Goal: Task Accomplishment & Management: Complete application form

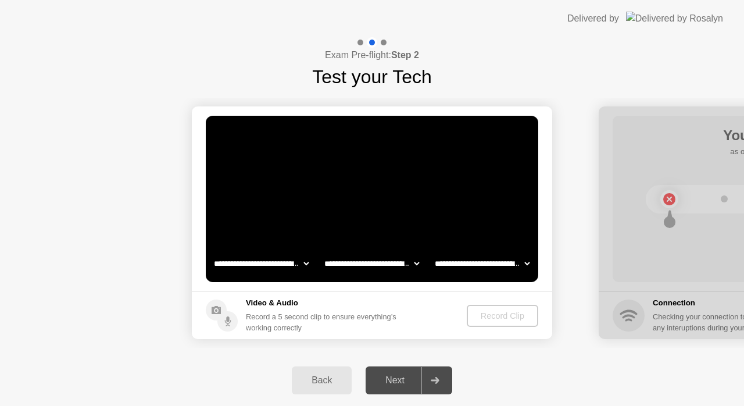
select select "**********"
select select "*******"
click at [504, 314] on div "Record Clip" at bounding box center [503, 315] width 62 height 9
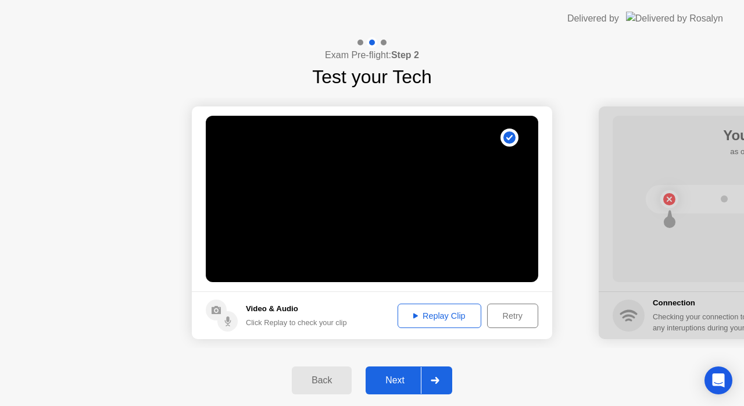
click at [452, 316] on div "Replay Clip" at bounding box center [440, 315] width 76 height 9
click at [512, 316] on div "Retry" at bounding box center [512, 315] width 43 height 9
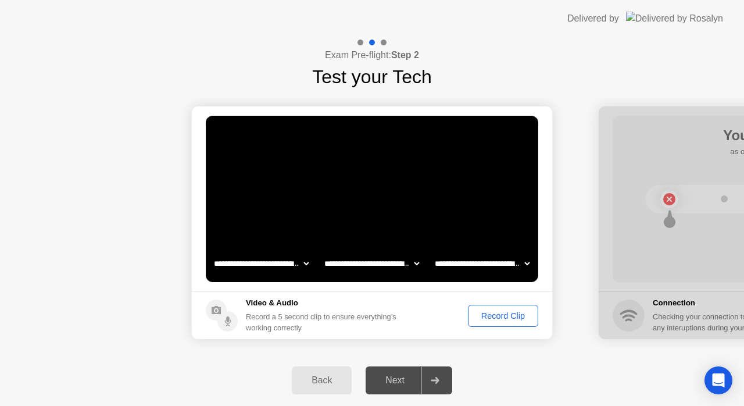
click at [496, 317] on div "Record Clip" at bounding box center [503, 315] width 62 height 9
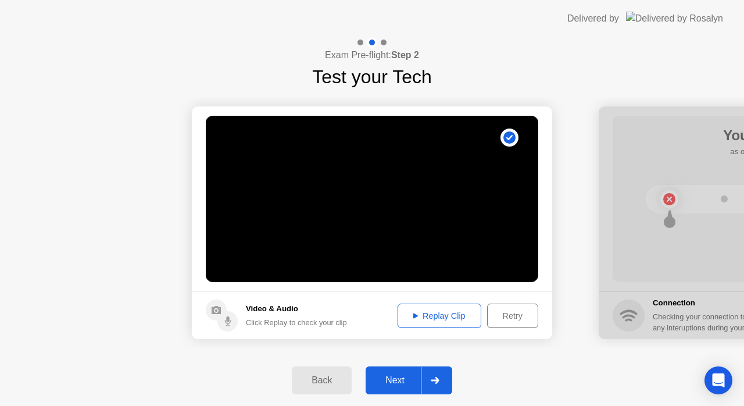
click at [433, 320] on div "Replay Clip" at bounding box center [440, 315] width 76 height 9
click at [390, 383] on div "Next" at bounding box center [395, 380] width 52 height 10
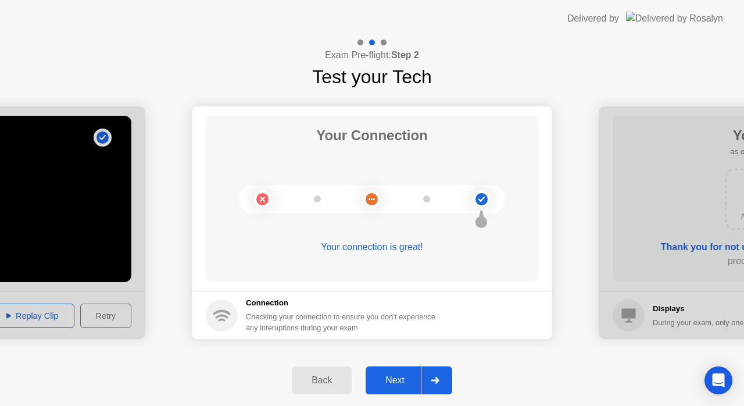
click at [402, 376] on div "Next" at bounding box center [395, 380] width 52 height 10
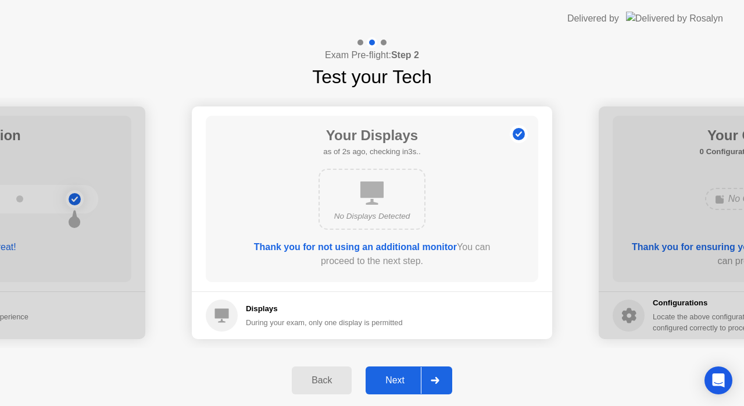
click at [397, 384] on div "Next" at bounding box center [395, 380] width 52 height 10
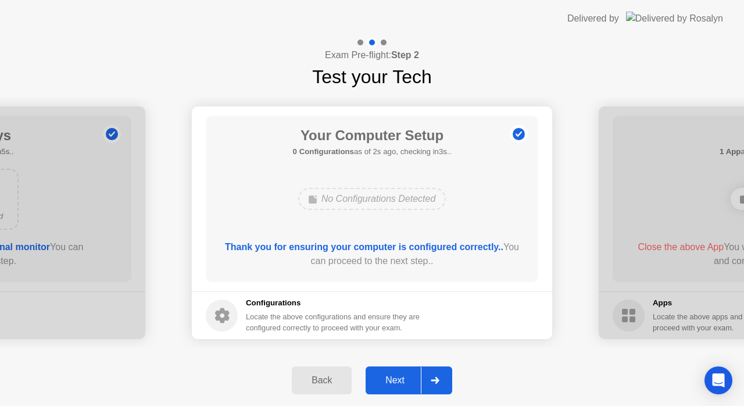
click at [397, 384] on div "Next" at bounding box center [395, 380] width 52 height 10
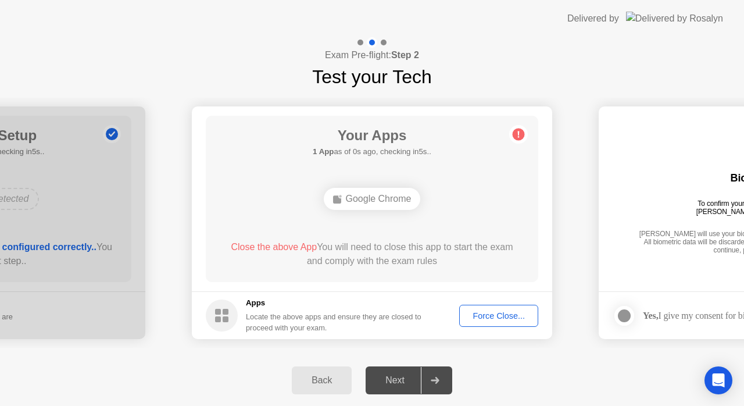
click at [475, 312] on div "Force Close..." at bounding box center [498, 315] width 71 height 9
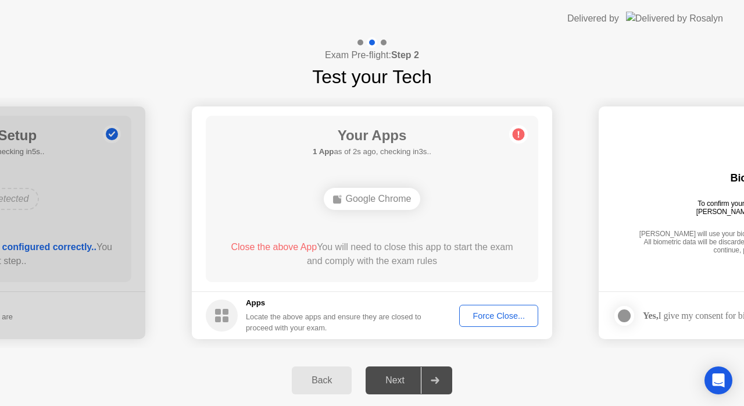
click at [480, 319] on div "Force Close..." at bounding box center [498, 315] width 71 height 9
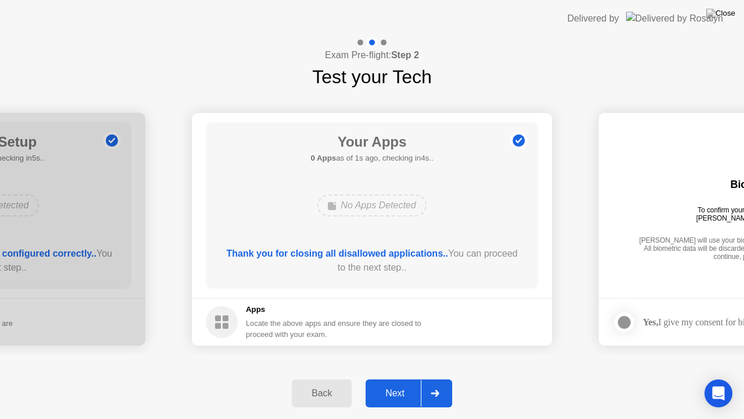
click at [395, 395] on div "Next" at bounding box center [395, 393] width 52 height 10
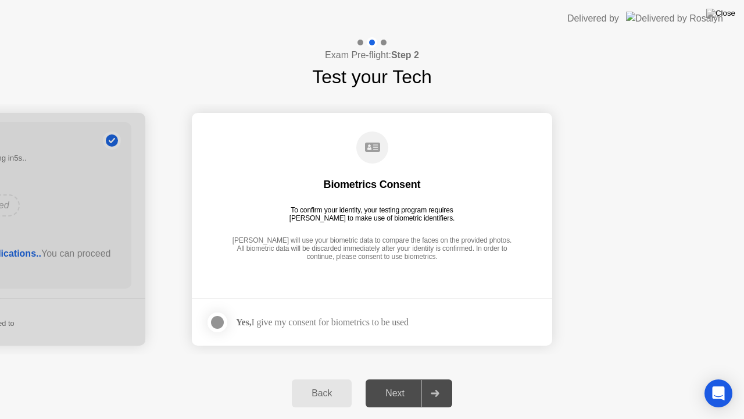
click at [220, 323] on div at bounding box center [217, 322] width 14 height 14
click at [401, 394] on div "Next" at bounding box center [395, 393] width 52 height 10
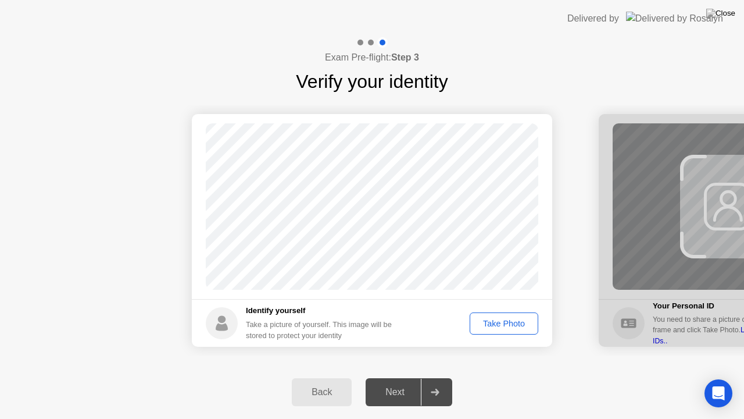
click at [492, 322] on div "Take Photo" at bounding box center [504, 323] width 60 height 9
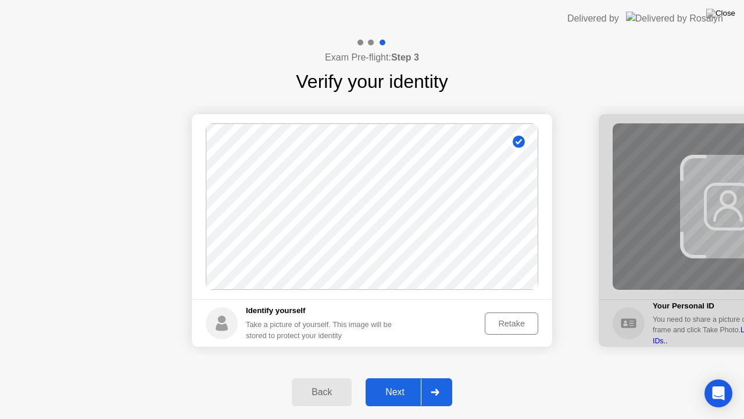
click at [404, 389] on div "Next" at bounding box center [395, 392] width 52 height 10
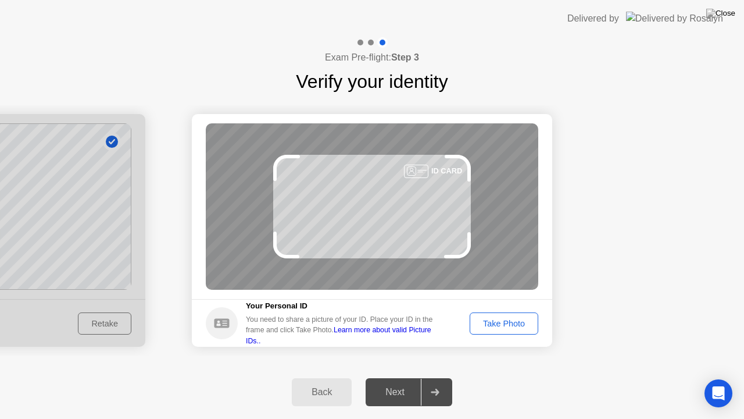
click at [500, 322] on div "Take Photo" at bounding box center [504, 323] width 60 height 9
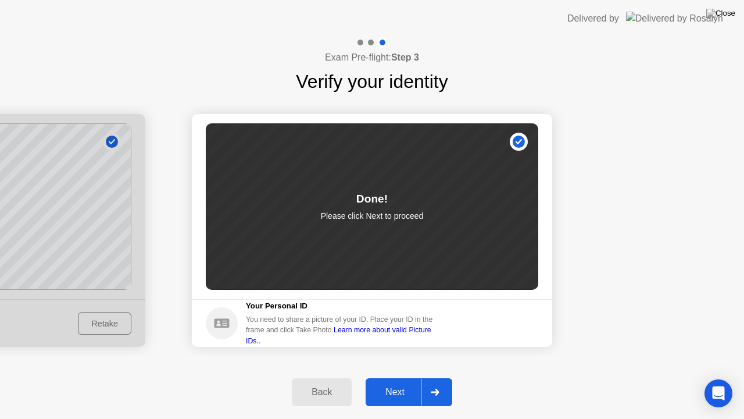
click at [401, 393] on div "Next" at bounding box center [395, 392] width 52 height 10
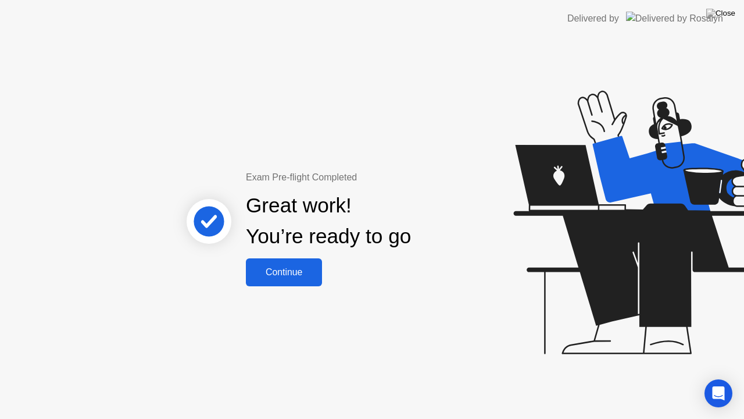
click at [291, 275] on div "Continue" at bounding box center [283, 272] width 69 height 10
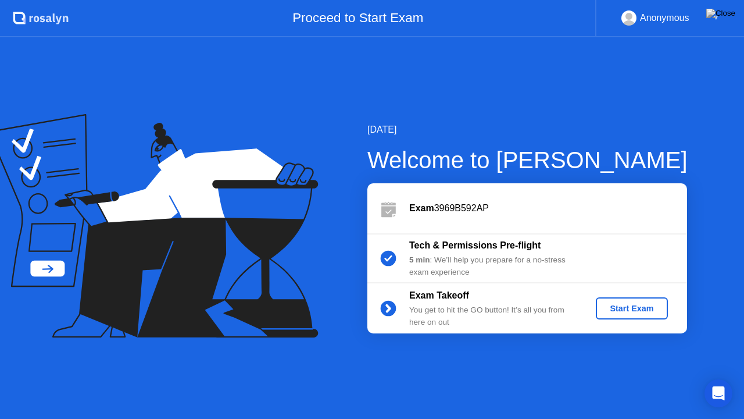
click at [617, 308] on div "Start Exam" at bounding box center [632, 308] width 62 height 9
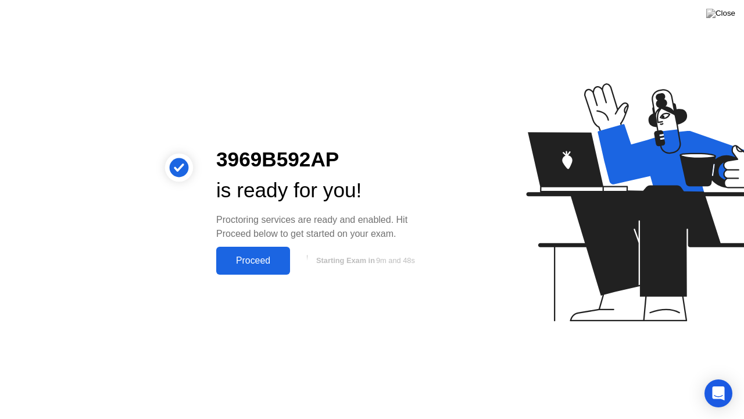
click at [246, 256] on div "Proceed" at bounding box center [253, 260] width 67 height 10
